Goal: Find specific fact: Find specific fact

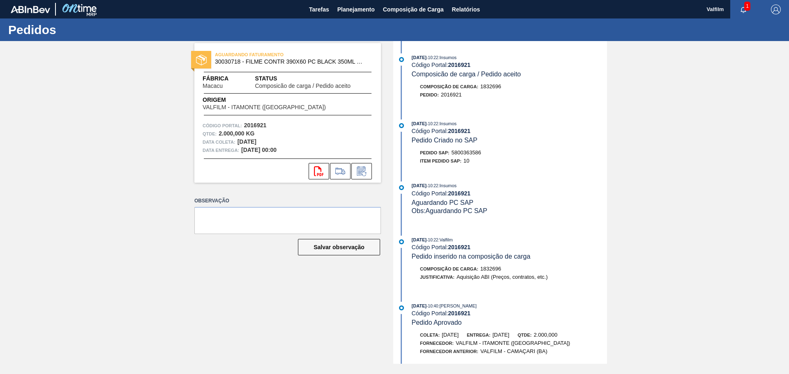
click at [467, 152] on span "5800363586" at bounding box center [466, 153] width 30 height 6
copy span "5800363586"
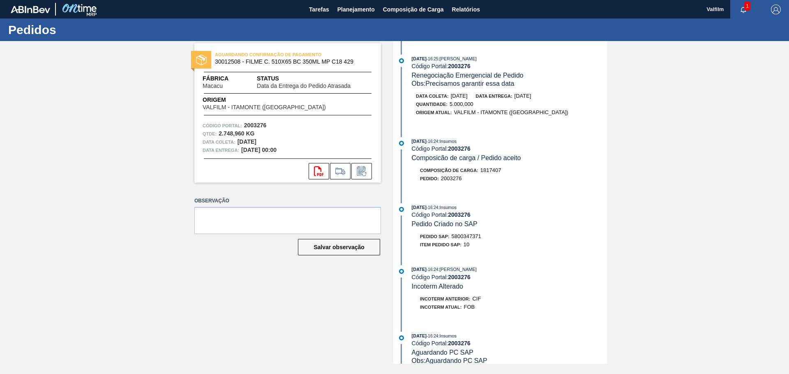
scroll to position [1438, 0]
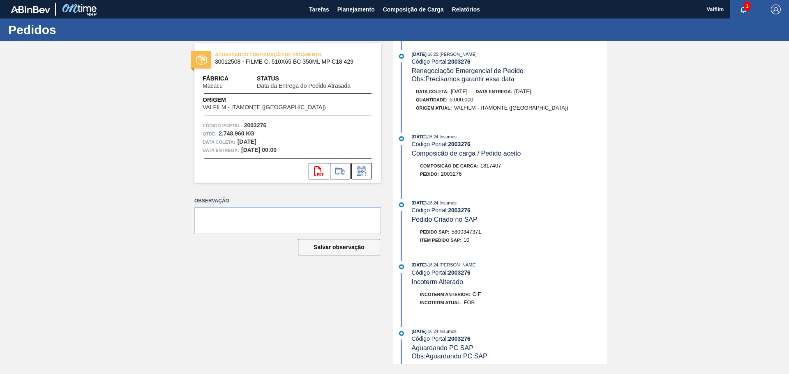
click at [465, 232] on span "5800347371" at bounding box center [466, 232] width 30 height 6
copy span "5800347371"
